Goal: Task Accomplishment & Management: Manage account settings

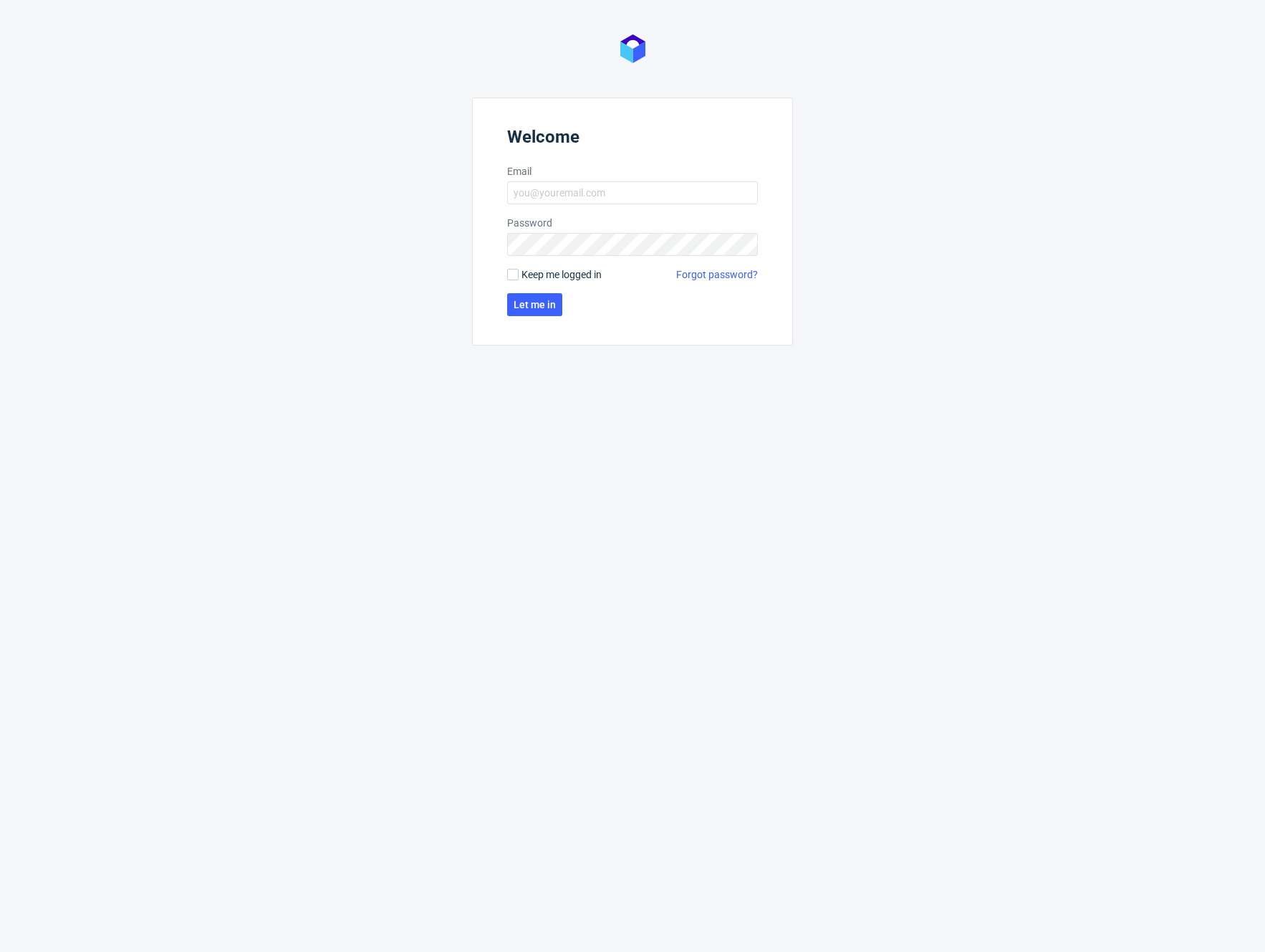
click at [0, 614] on nordpass-portal at bounding box center [0, 952] width 0 height 0
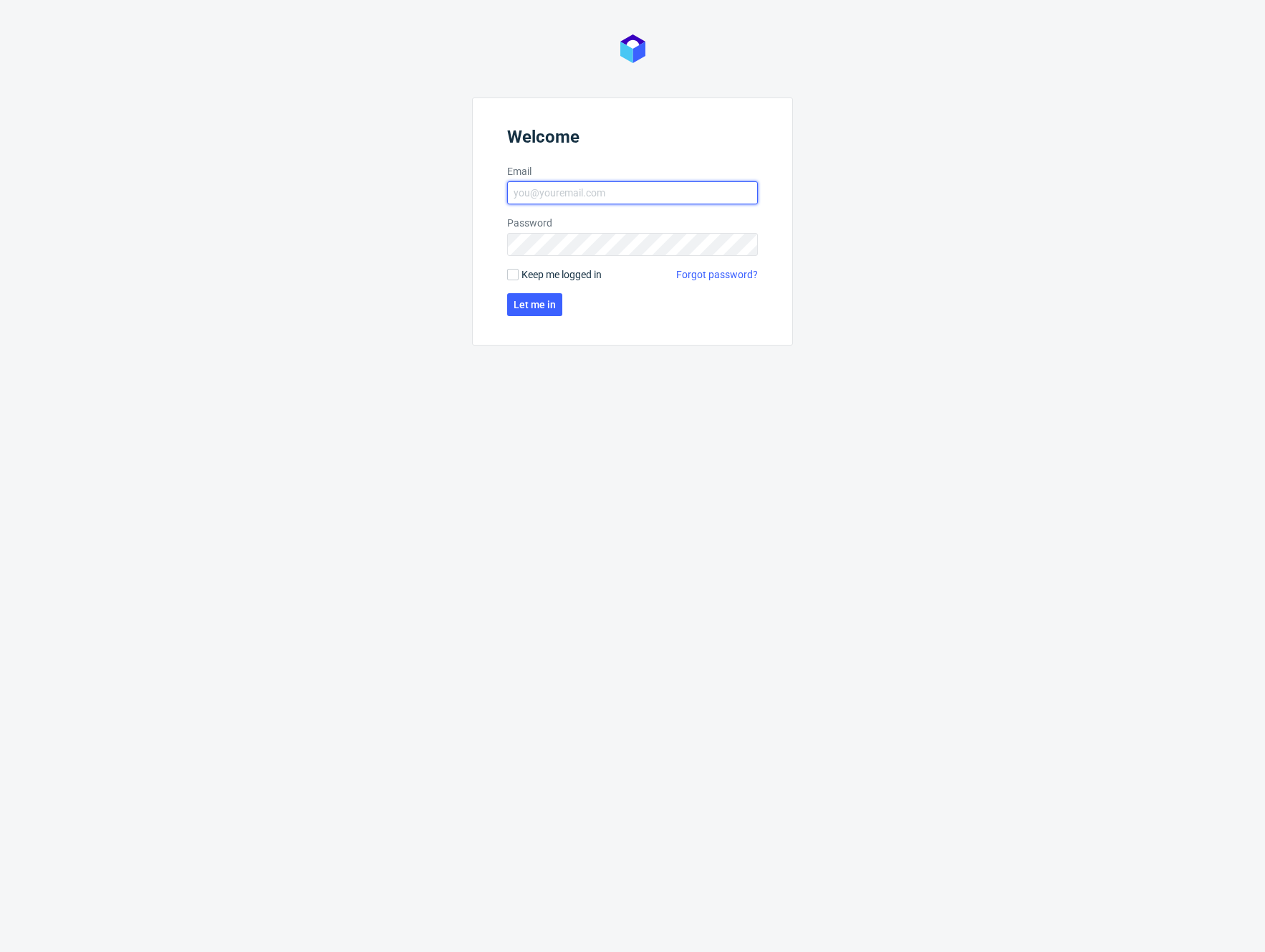
type input "[PERSON_NAME][EMAIL_ADDRESS][DOMAIN_NAME]"
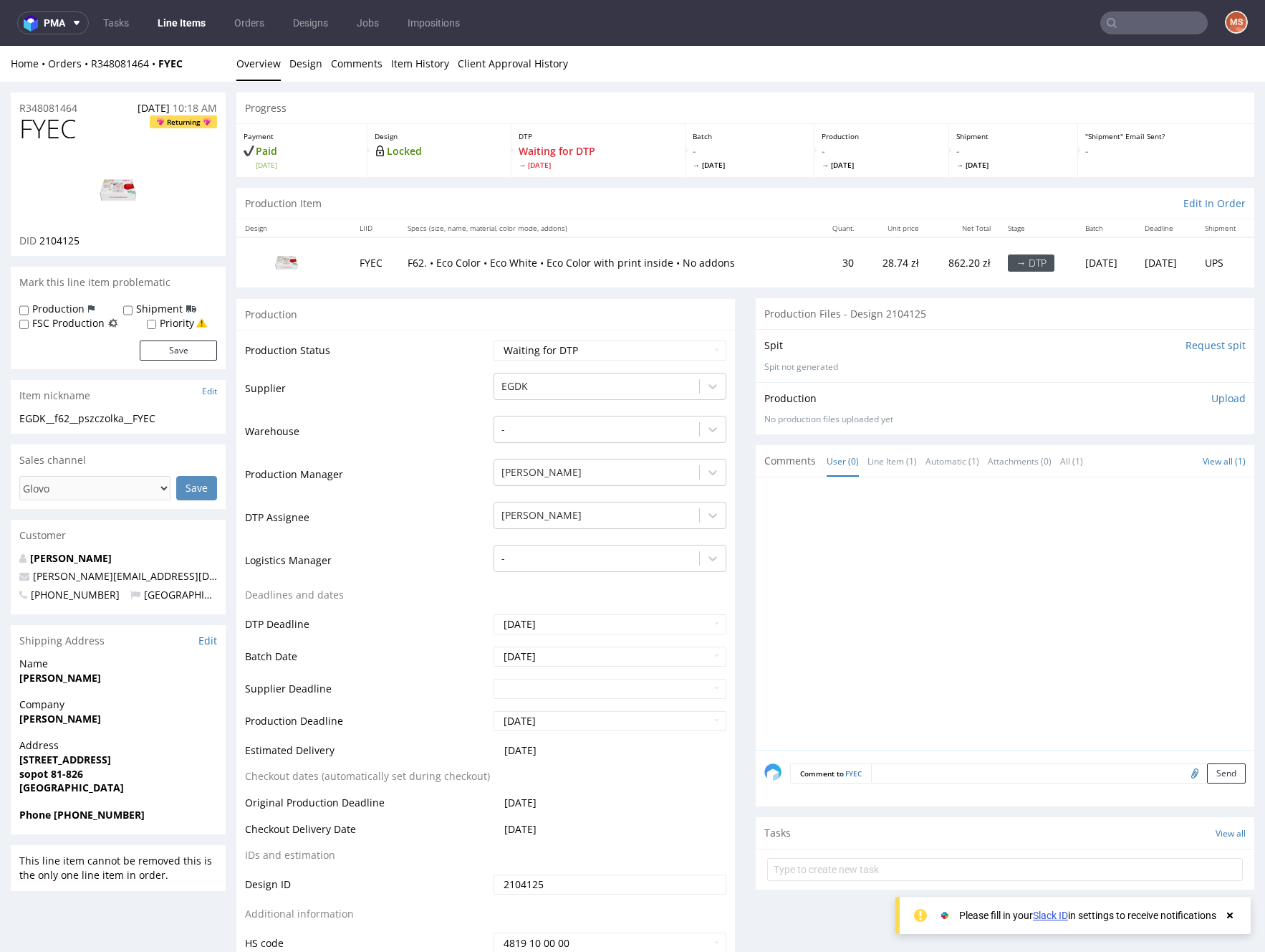
click at [119, 185] on img at bounding box center [118, 190] width 114 height 65
